Goal: Information Seeking & Learning: Learn about a topic

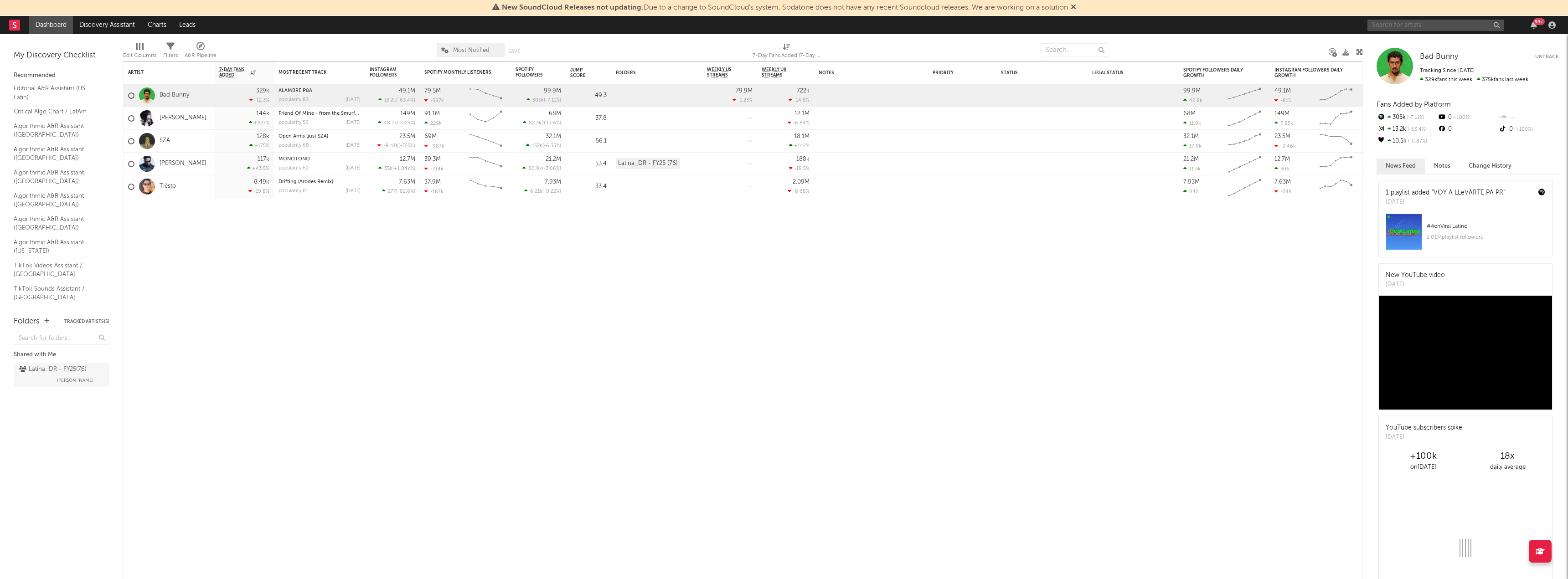
click at [1400, 24] on input "text" at bounding box center [1435, 25] width 137 height 12
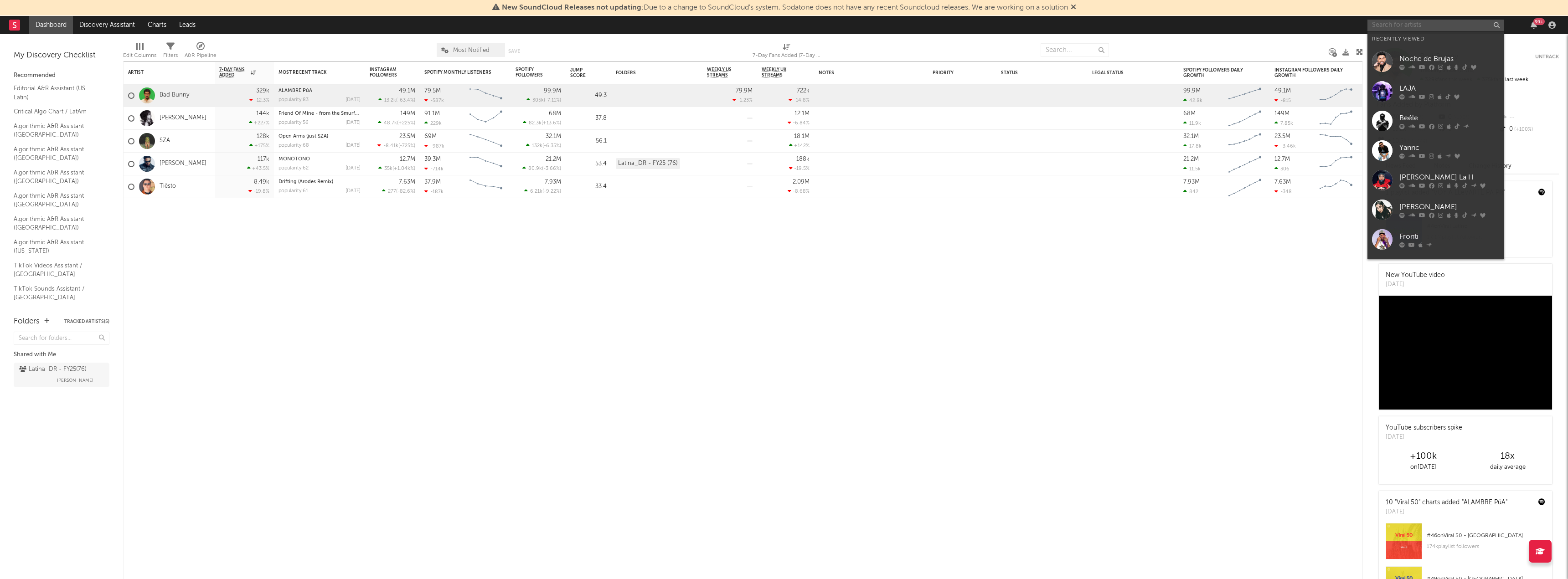
paste input "[URL][DOMAIN_NAME]"
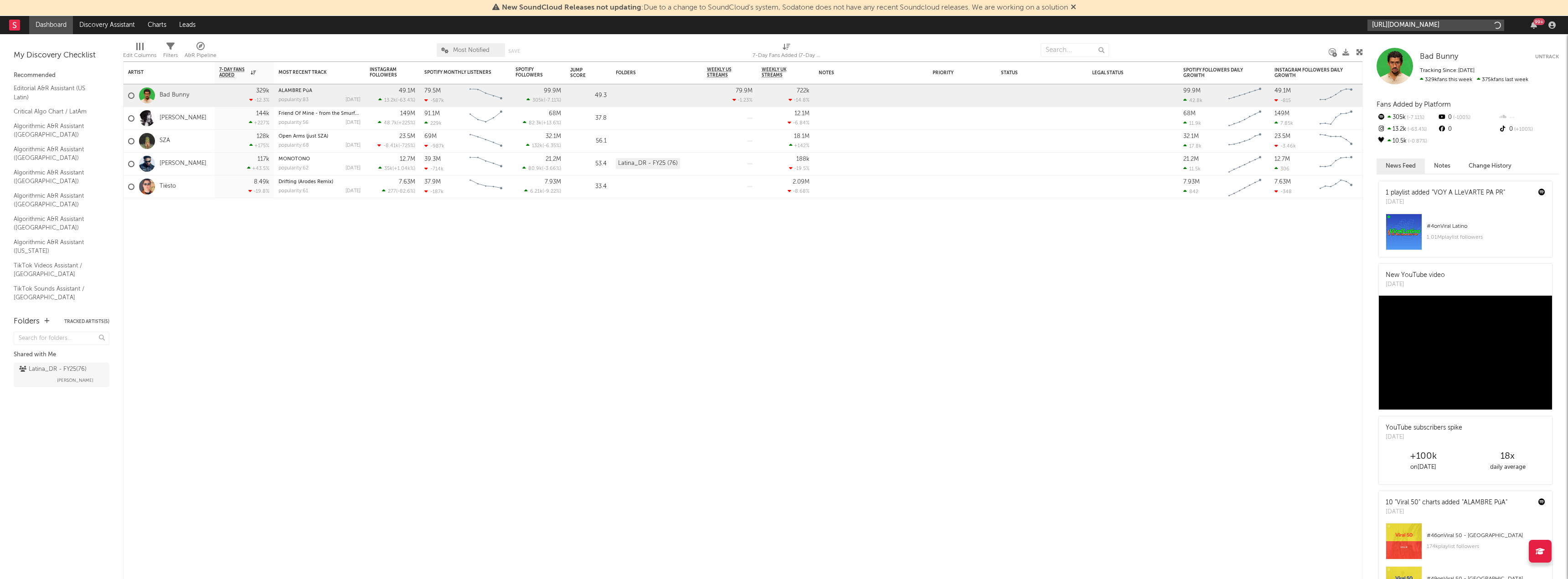
scroll to position [0, 151]
click at [1418, 30] on input "[URL][DOMAIN_NAME]" at bounding box center [1435, 25] width 137 height 12
type input "[URL][DOMAIN_NAME]"
click at [1410, 47] on div "K4OS" at bounding box center [1449, 46] width 100 height 11
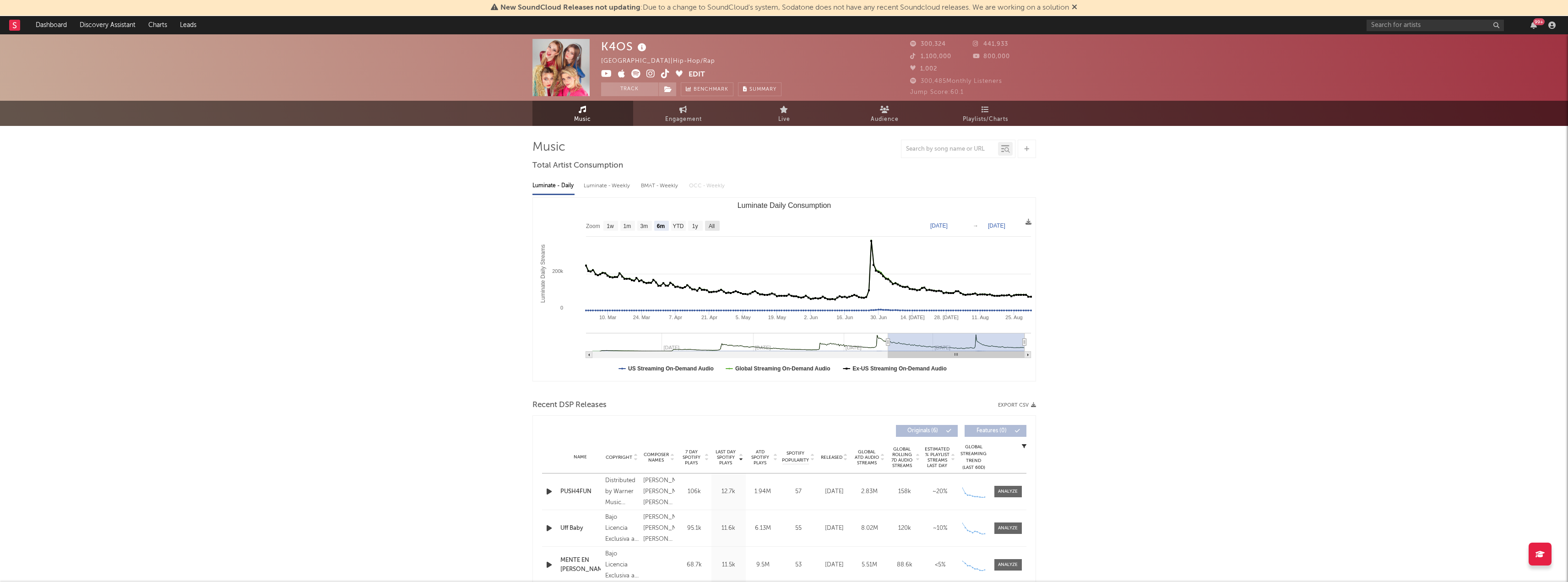
click at [715, 225] on text "All" at bounding box center [711, 226] width 6 height 6
select select "All"
type input "[DATE]"
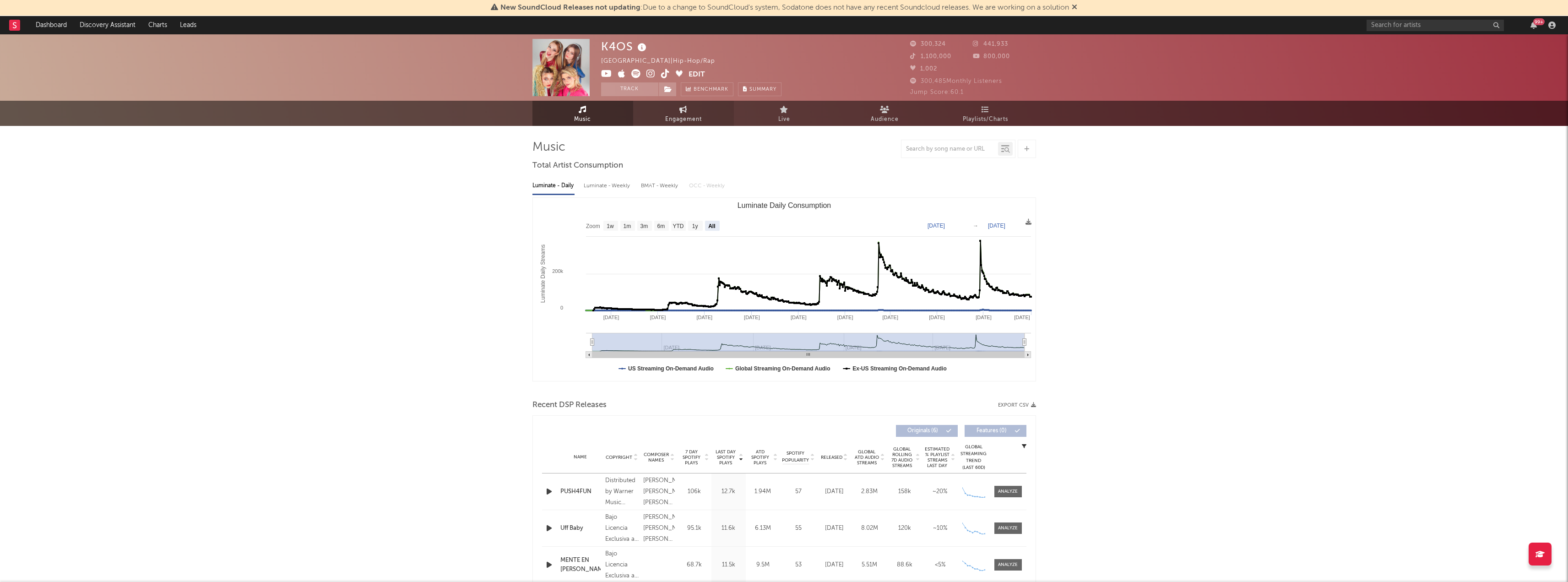
click at [686, 114] on span "Engagement" at bounding box center [683, 119] width 37 height 11
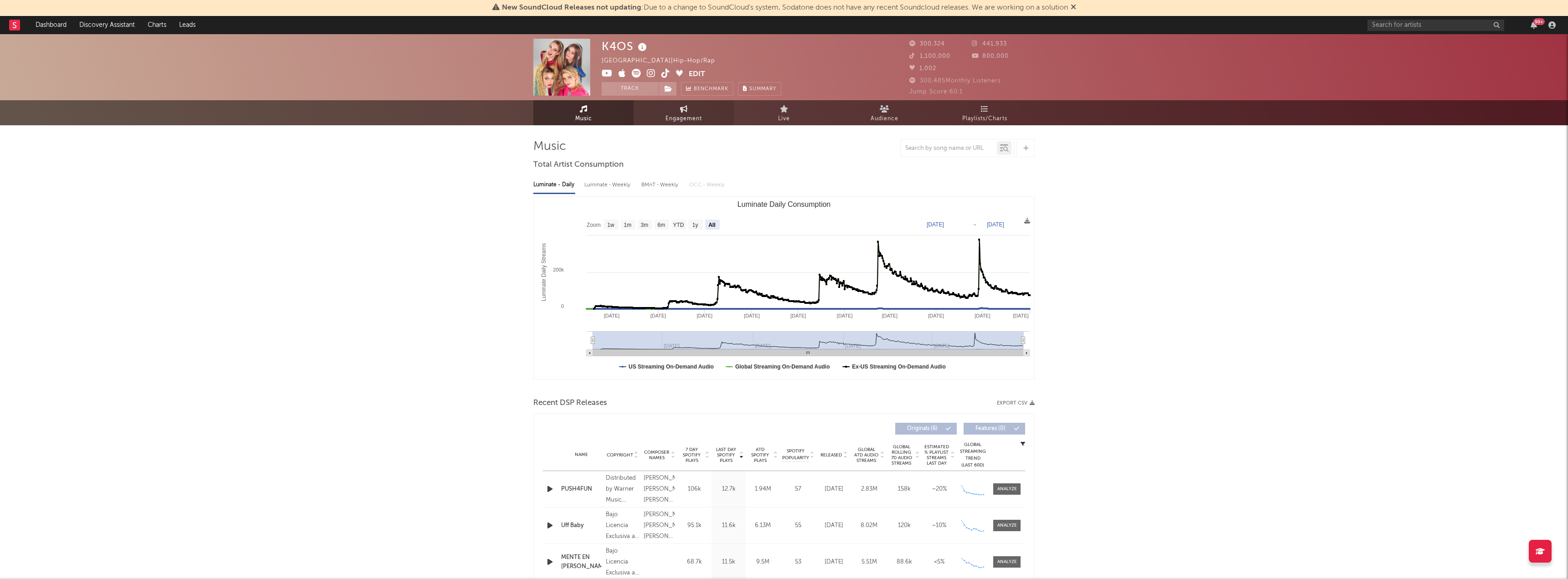
select select "1w"
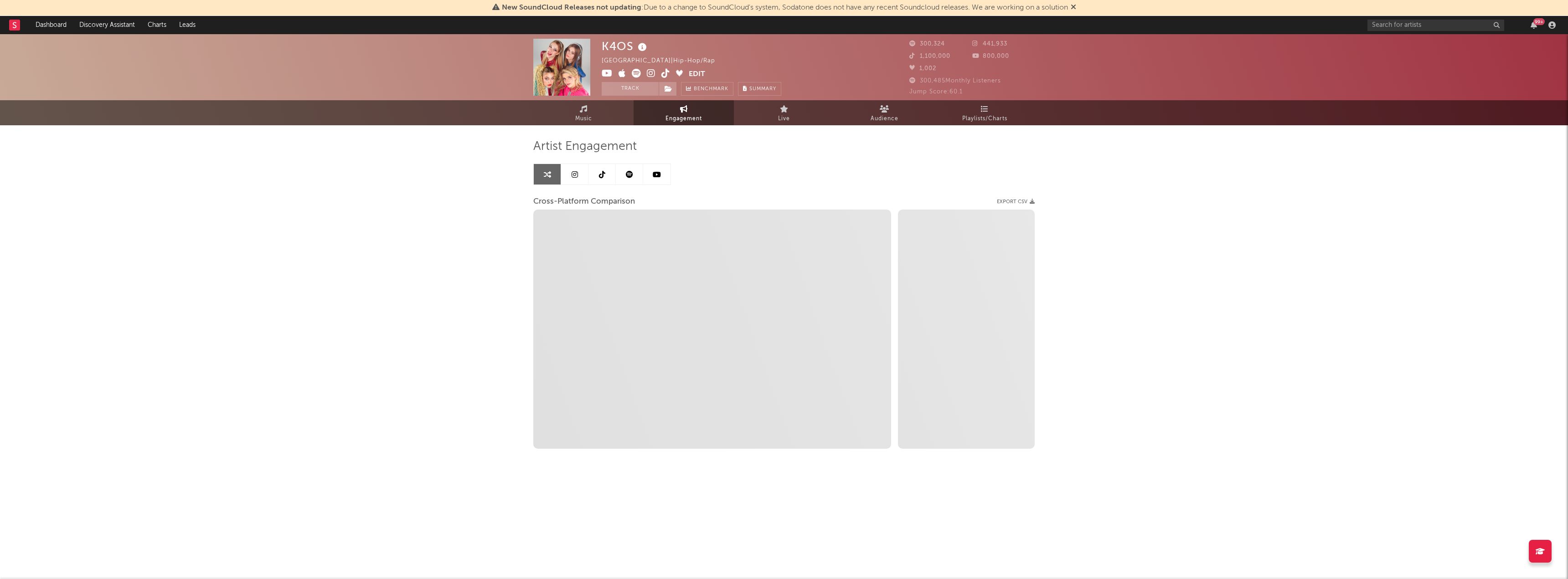
select select "1m"
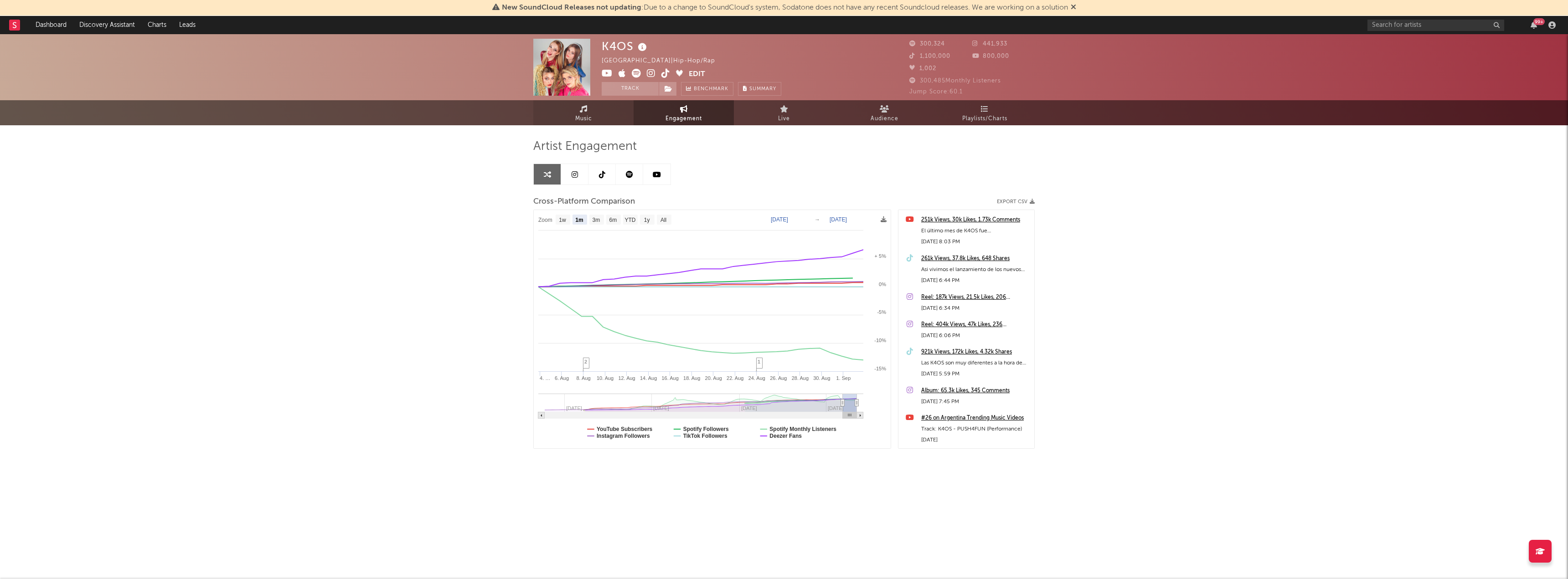
click at [586, 112] on link "Music" at bounding box center [583, 112] width 100 height 25
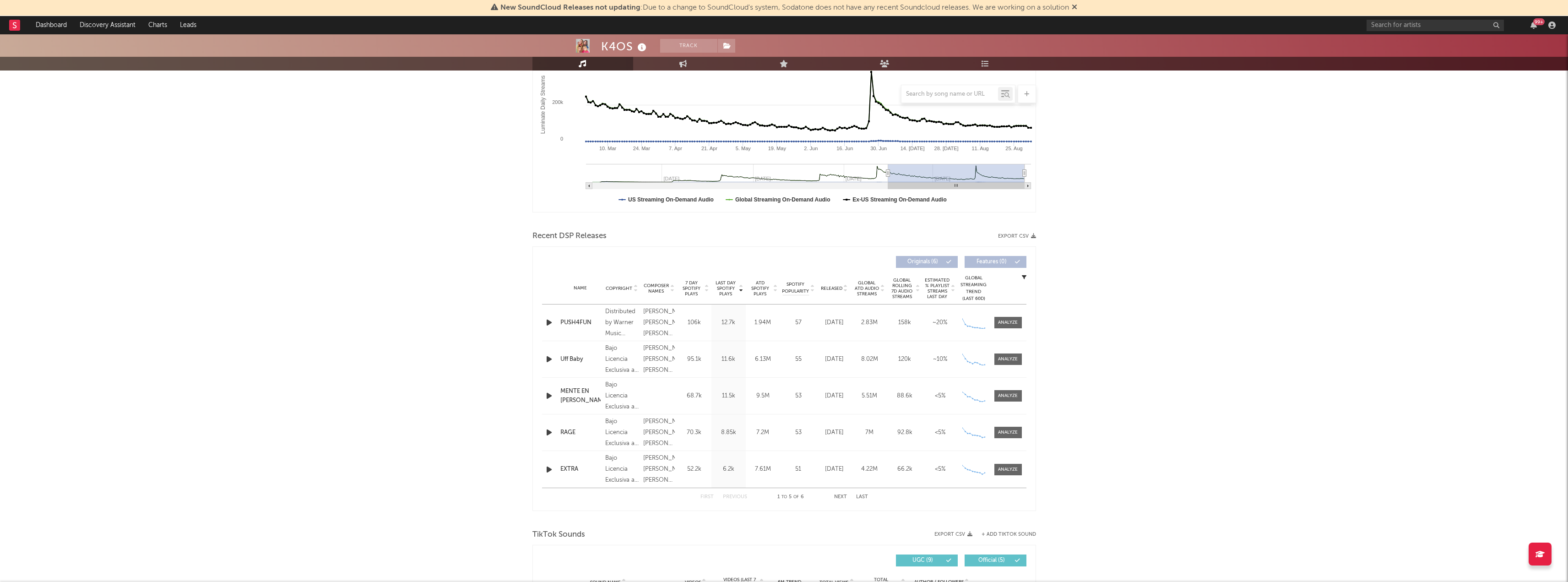
scroll to position [56, 0]
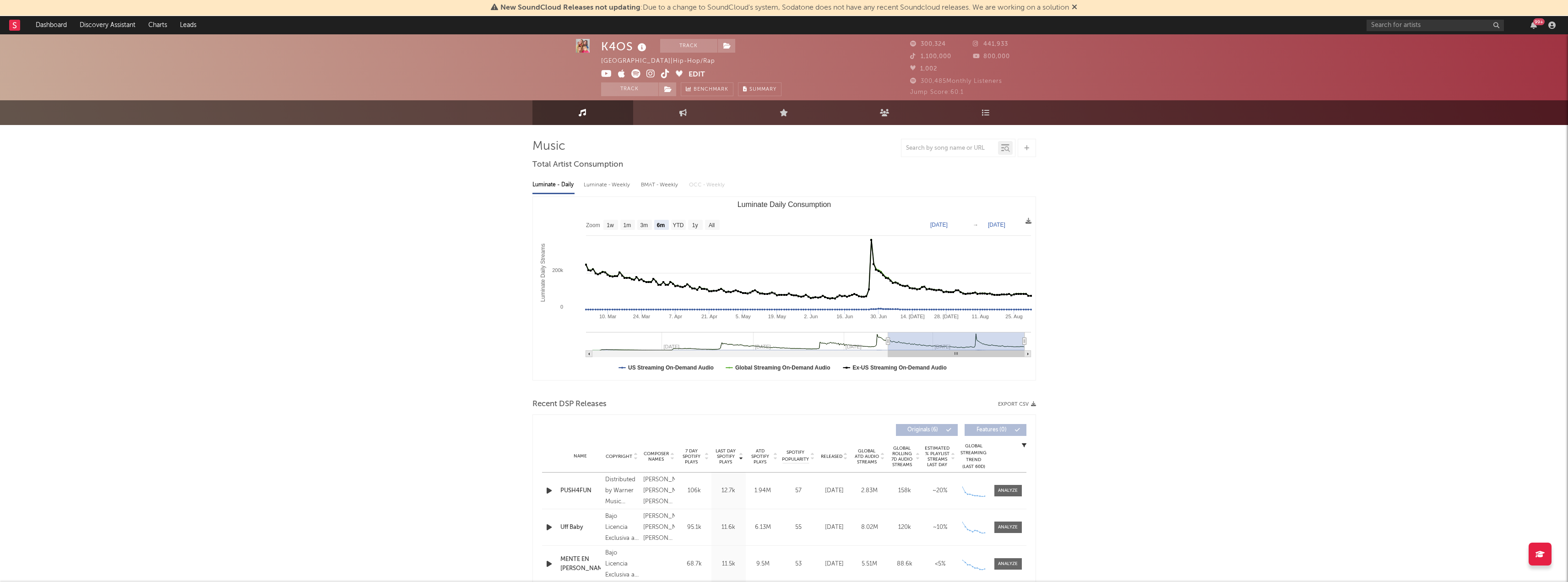
scroll to position [0, 0]
click at [711, 220] on rect "Luminate Daily Consumption" at bounding box center [784, 289] width 503 height 184
click at [710, 226] on text "All" at bounding box center [711, 226] width 6 height 6
select select "All"
type input "[DATE]"
